Goal: Navigation & Orientation: Find specific page/section

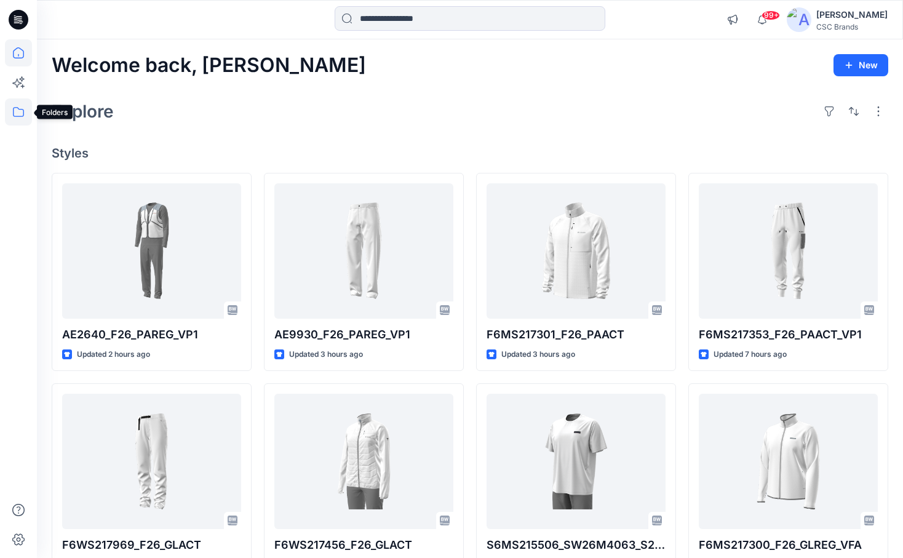
click at [18, 117] on icon at bounding box center [18, 111] width 27 height 27
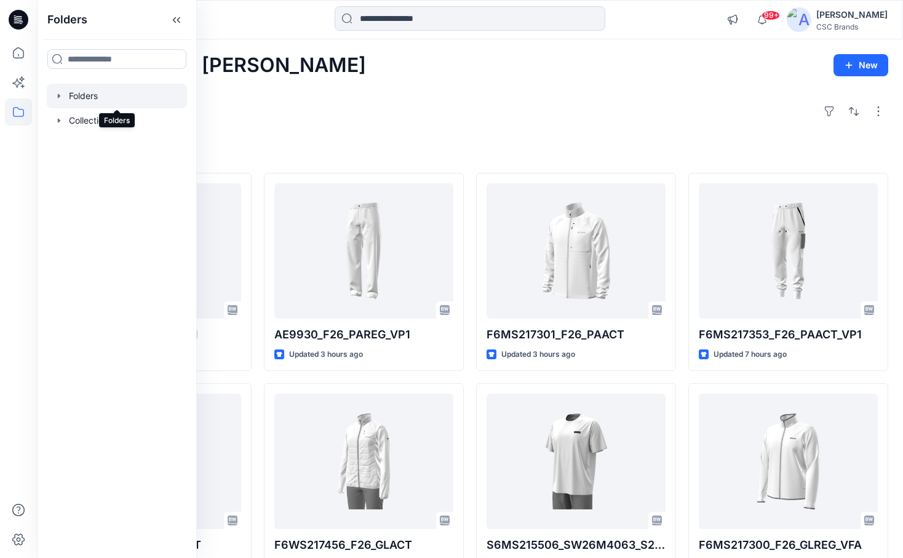
click at [95, 100] on div at bounding box center [117, 96] width 140 height 25
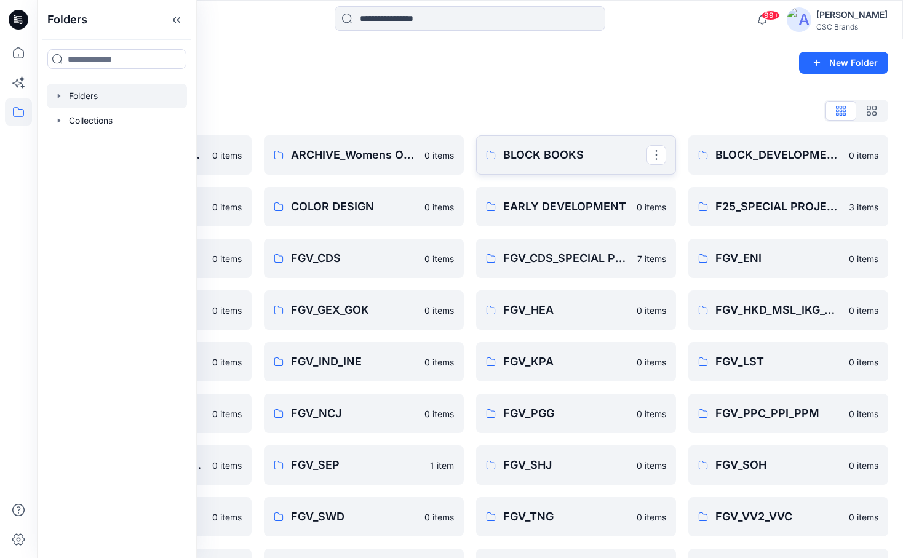
click at [554, 156] on p "BLOCK BOOKS" at bounding box center [574, 154] width 143 height 17
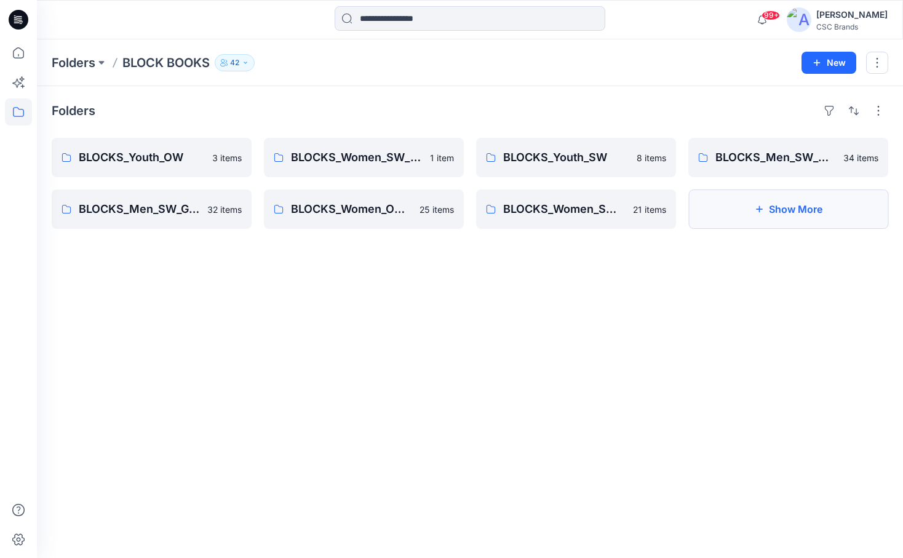
click at [774, 207] on button "Show More" at bounding box center [788, 208] width 200 height 39
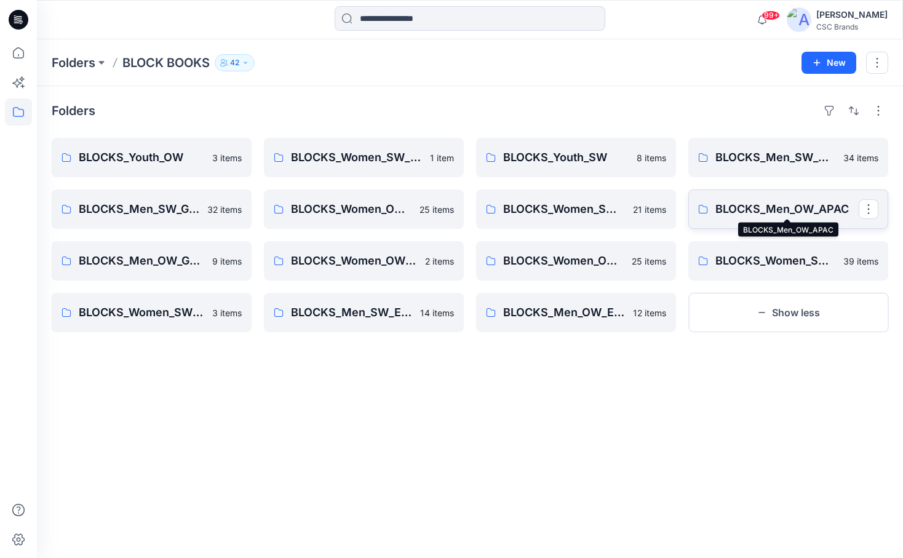
click at [788, 212] on p "BLOCKS_Men_OW_APAC" at bounding box center [786, 208] width 143 height 17
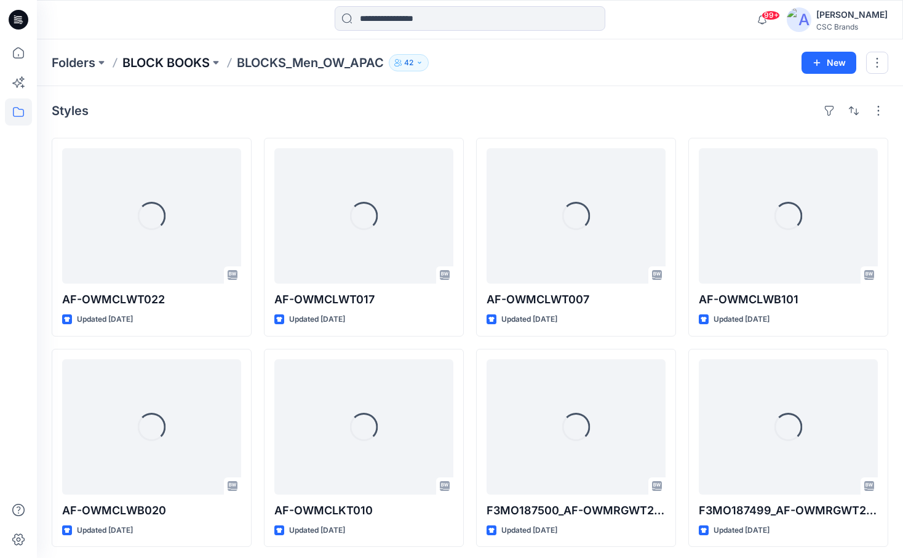
click at [196, 58] on p "BLOCK BOOKS" at bounding box center [165, 62] width 87 height 17
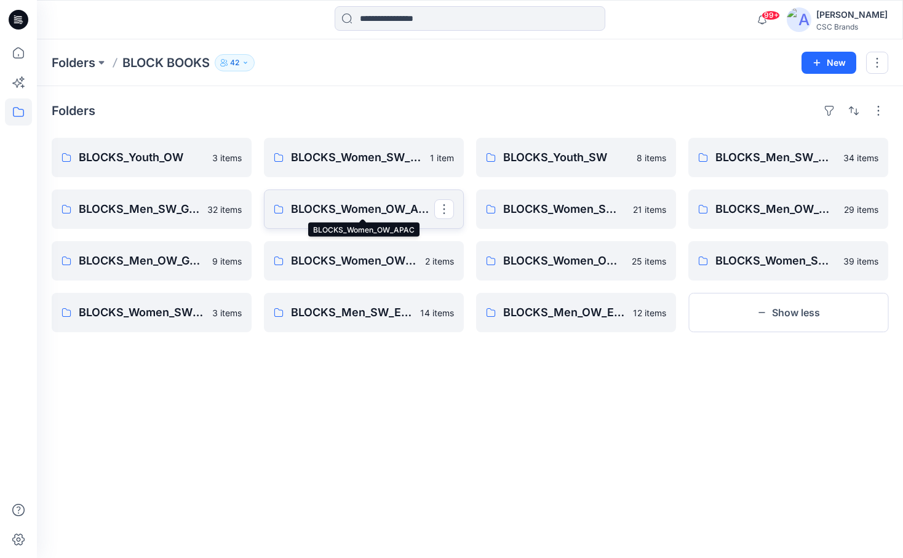
click at [406, 211] on p "BLOCKS_Women_OW_APAC" at bounding box center [362, 208] width 143 height 17
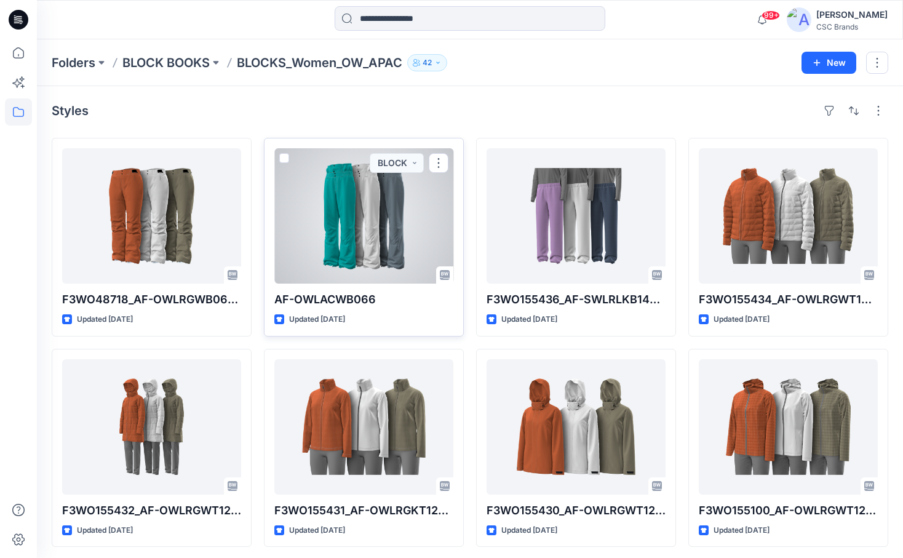
click at [422, 225] on div at bounding box center [363, 215] width 179 height 135
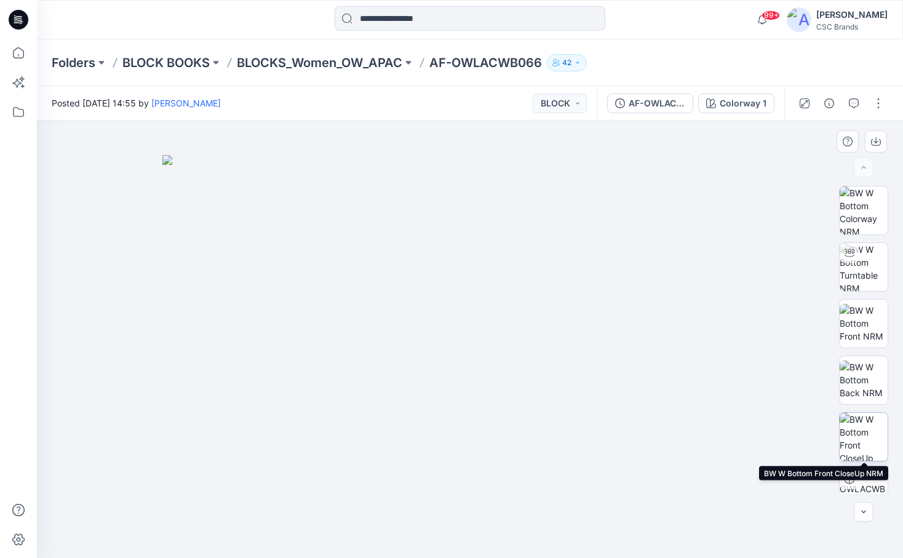
click at [864, 437] on img at bounding box center [863, 437] width 48 height 48
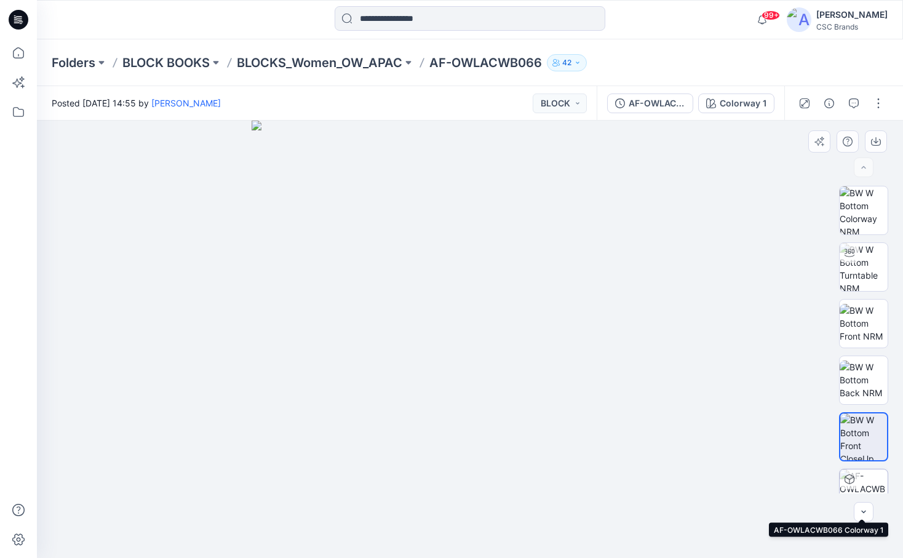
click at [868, 478] on img at bounding box center [863, 493] width 48 height 48
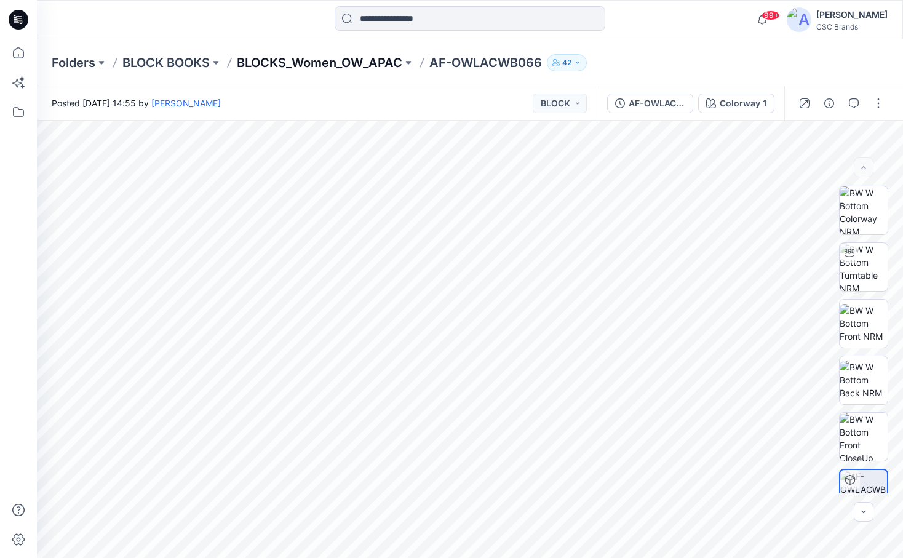
click at [287, 63] on p "BLOCKS_Women_OW_APAC" at bounding box center [319, 62] width 165 height 17
